Goal: Task Accomplishment & Management: Use online tool/utility

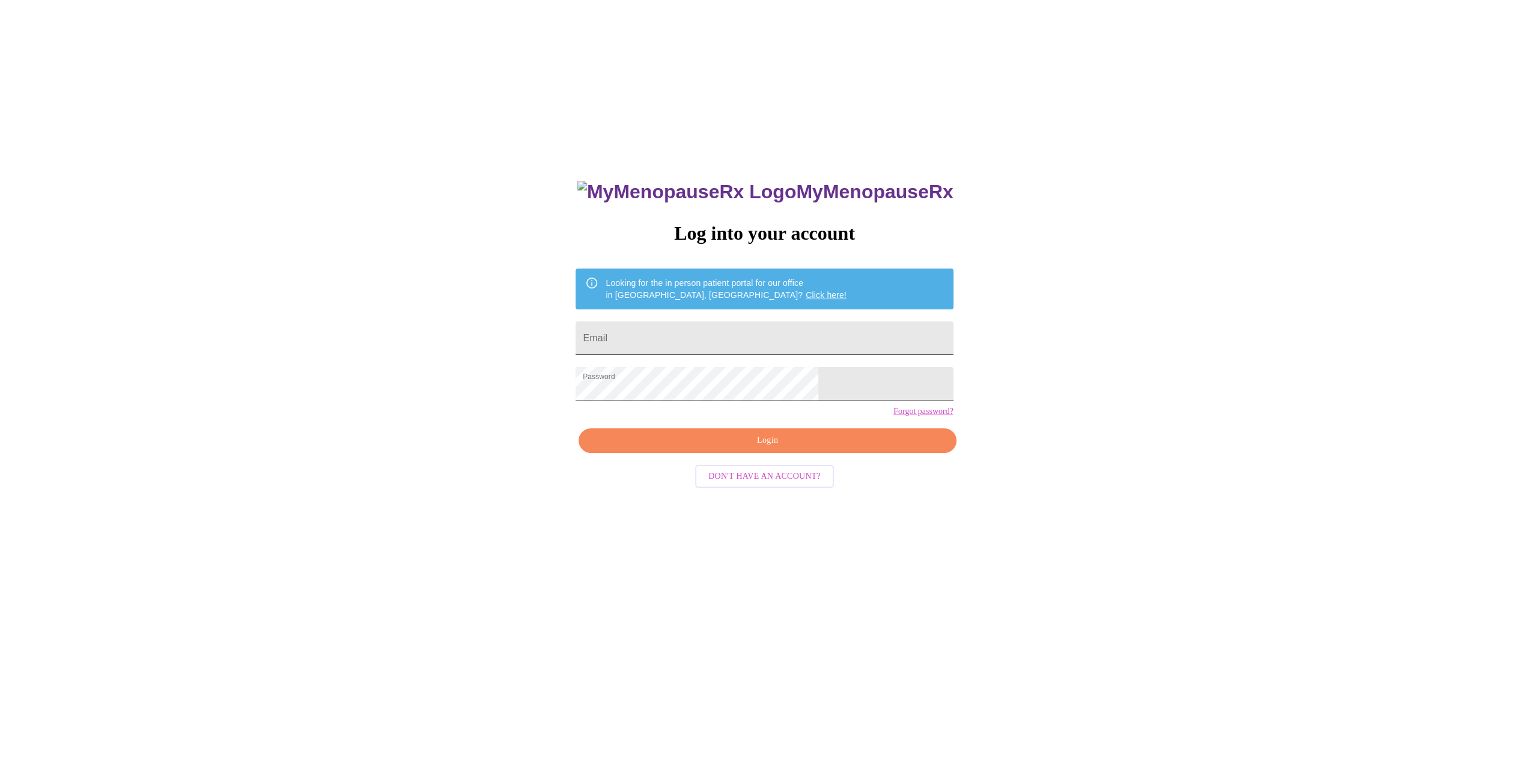
click at [691, 323] on input "Email" at bounding box center [764, 338] width 377 height 34
type input "[EMAIL_ADDRESS][DOMAIN_NAME]"
click at [763, 449] on span "Login" at bounding box center [768, 441] width 350 height 15
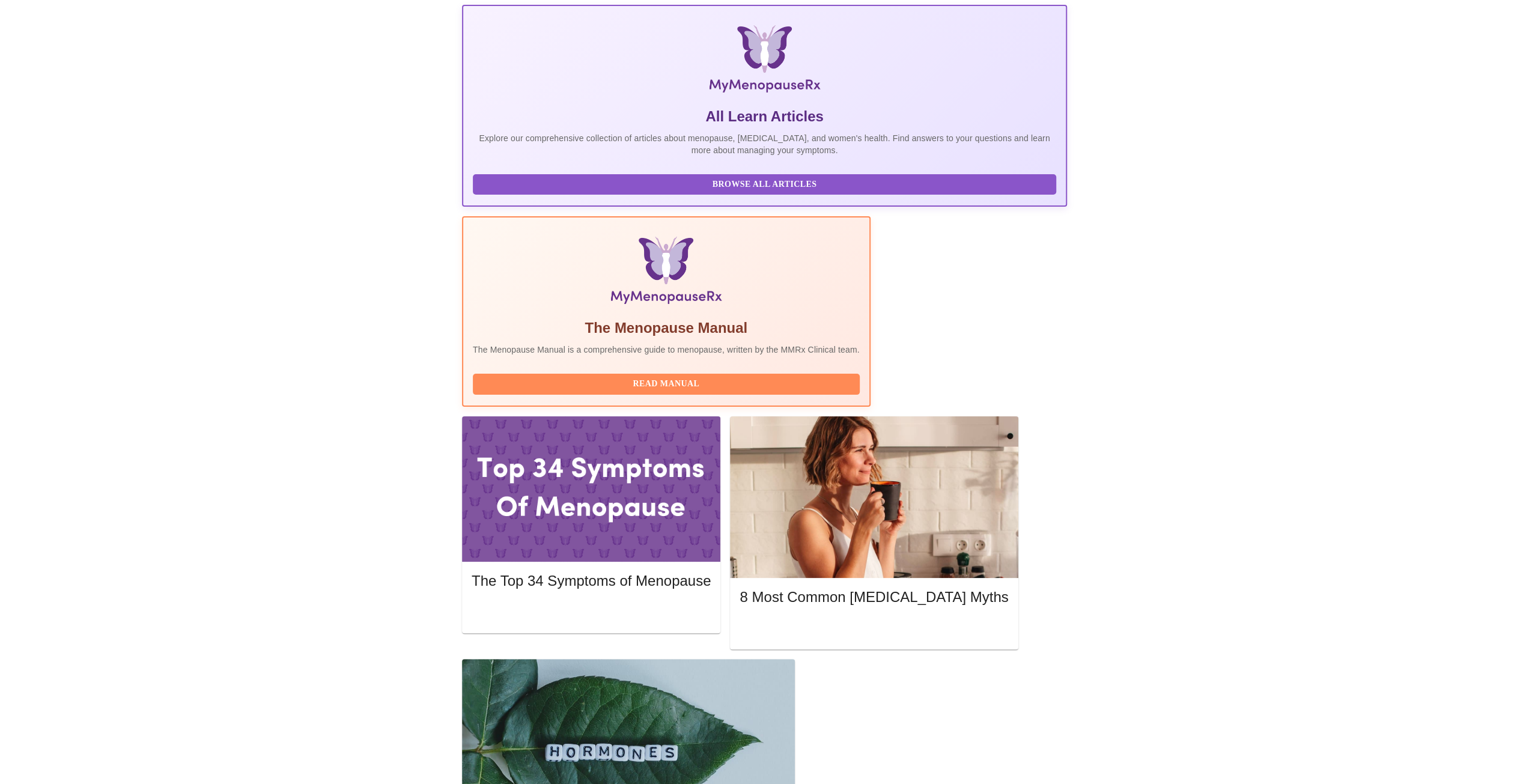
scroll to position [180, 0]
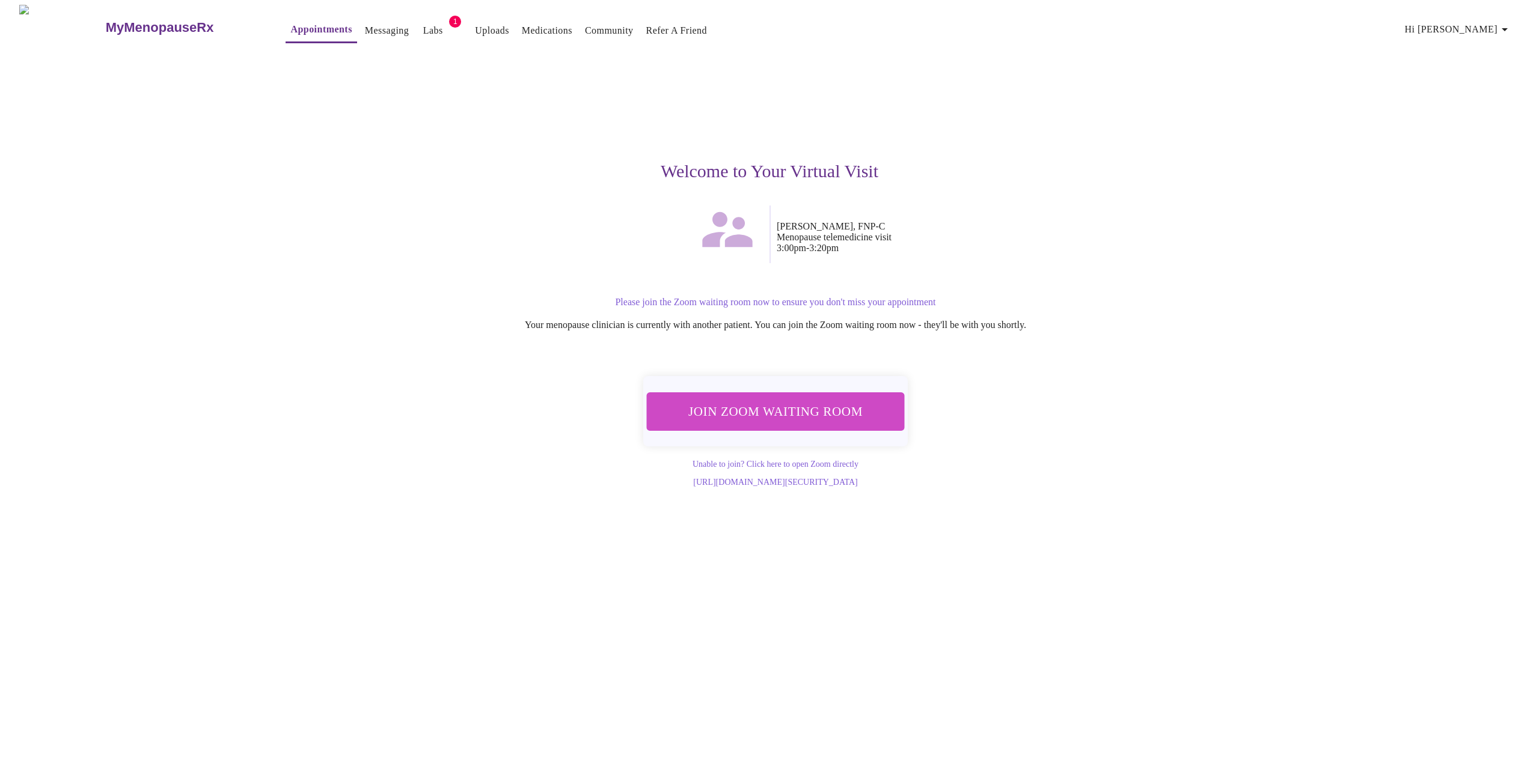
click at [803, 407] on span "Join Zoom Waiting Room" at bounding box center [775, 411] width 228 height 22
click at [423, 27] on link "Labs" at bounding box center [433, 30] width 20 height 17
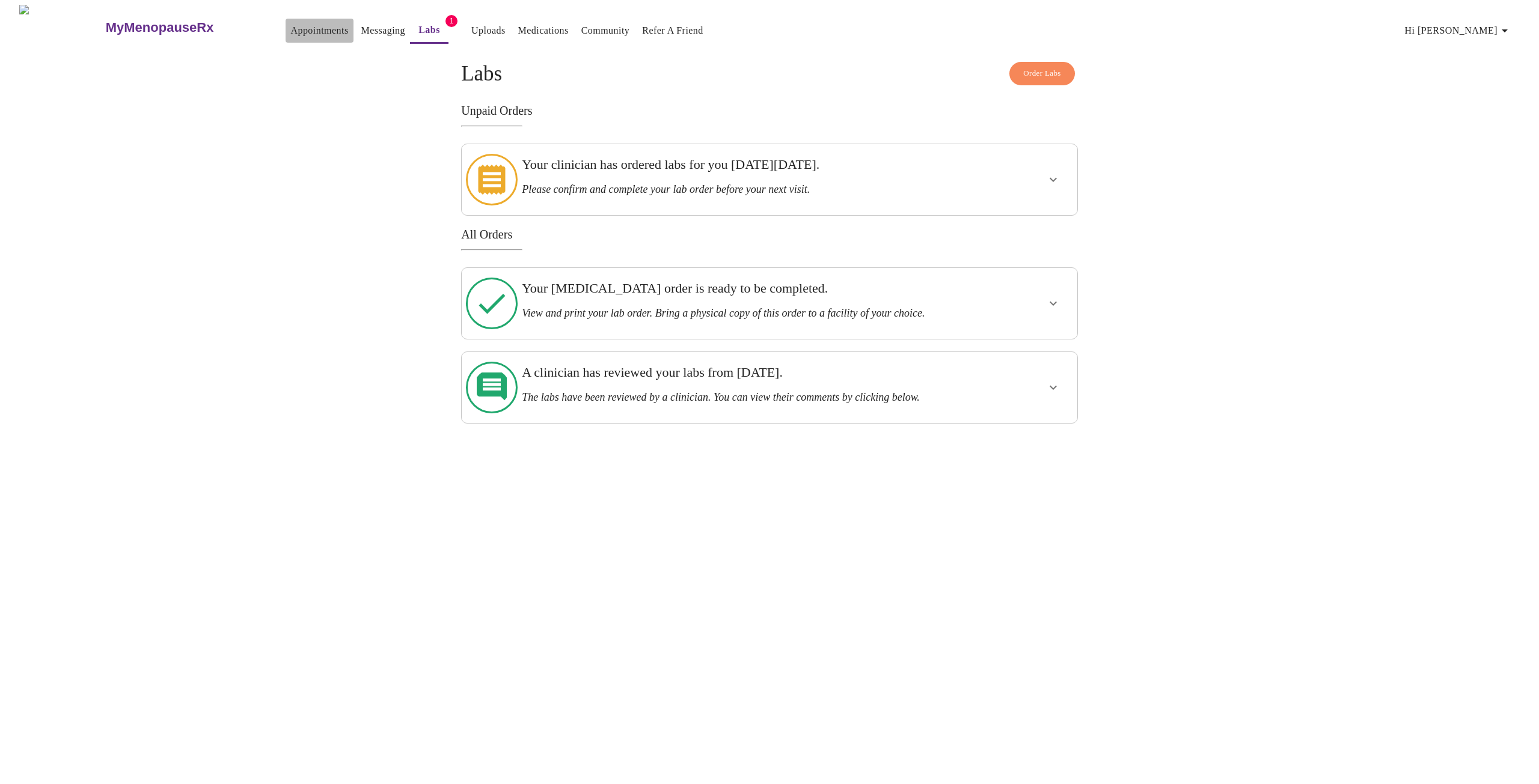
click at [291, 22] on link "Appointments" at bounding box center [319, 30] width 57 height 17
